Goal: Navigation & Orientation: Find specific page/section

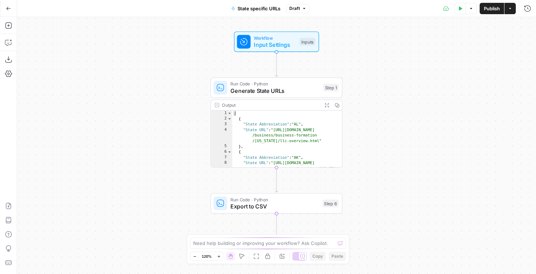
click at [10, 9] on icon "button" at bounding box center [8, 8] width 5 height 5
